Goal: Navigation & Orientation: Find specific page/section

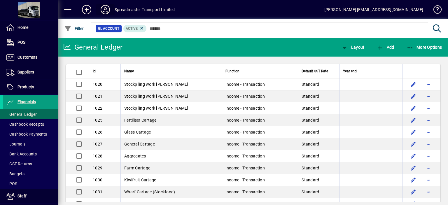
click at [107, 10] on icon at bounding box center [105, 9] width 12 height 9
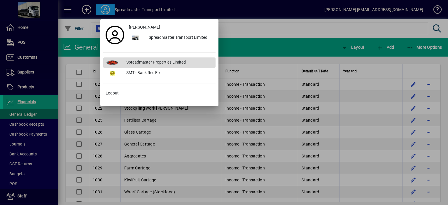
click at [141, 62] on div "Spreadmaster Properties Limited" at bounding box center [169, 62] width 94 height 10
